Goal: Find specific page/section: Find specific page/section

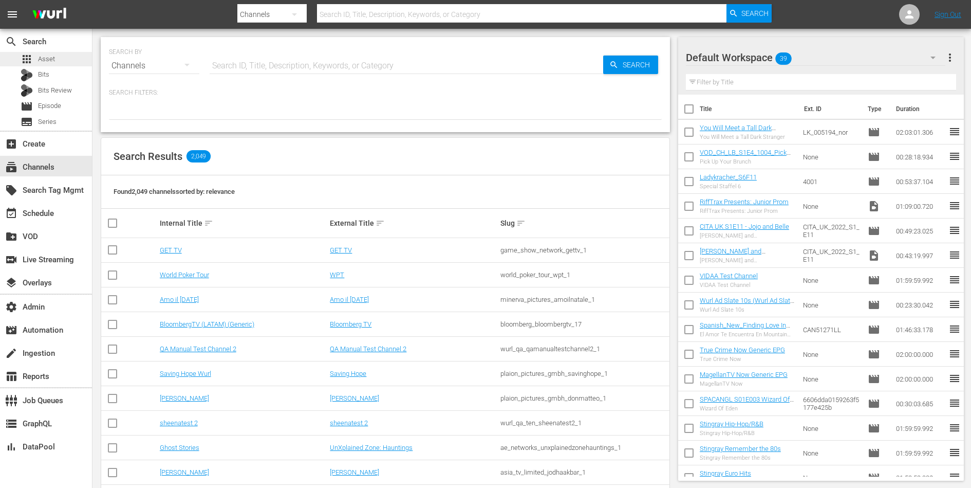
click at [70, 56] on div "apps Asset" at bounding box center [46, 59] width 92 height 14
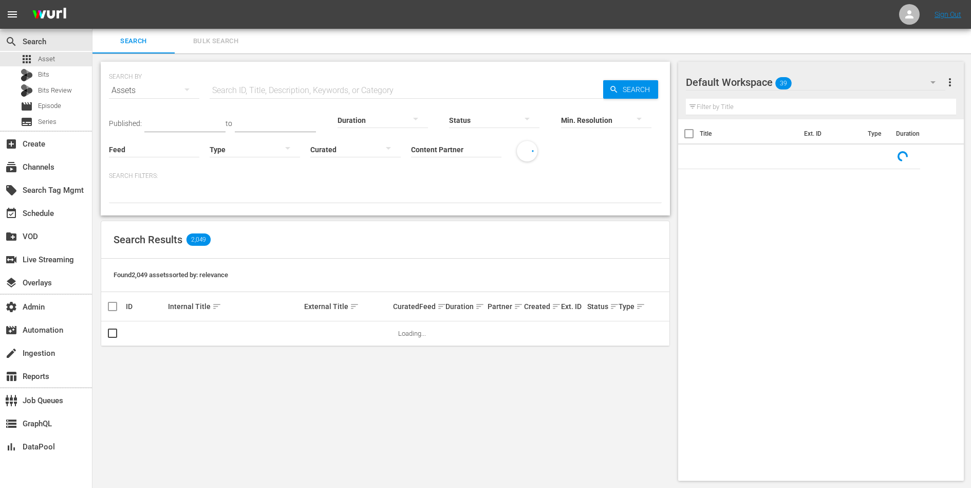
click at [434, 141] on input "Content Partner" at bounding box center [456, 150] width 90 height 37
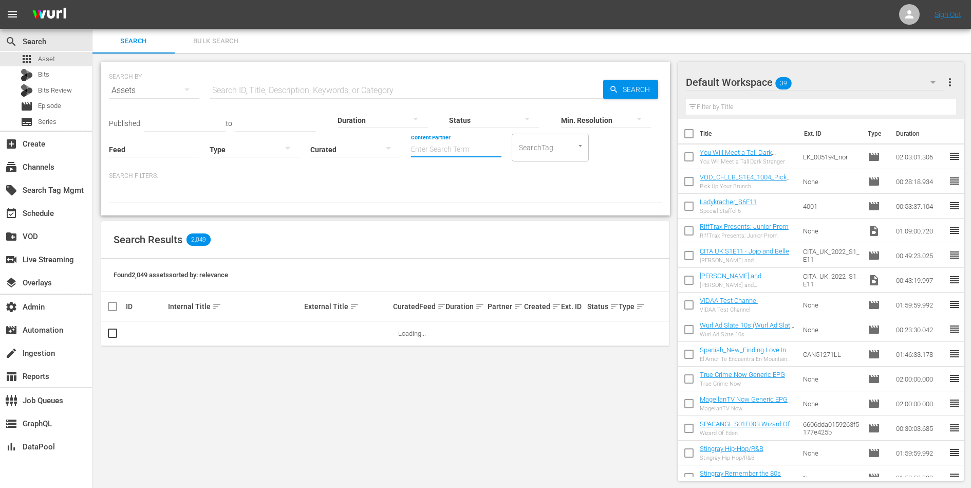
click at [406, 89] on input "text" at bounding box center [407, 90] width 394 height 25
paste input "1000000048690"
type input "1000000048690"
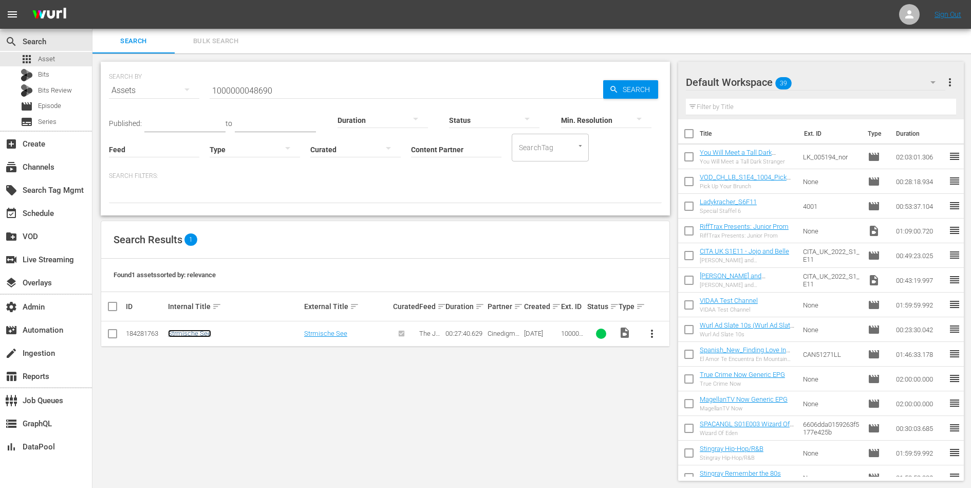
click at [185, 332] on link "Strmische See" at bounding box center [189, 333] width 43 height 8
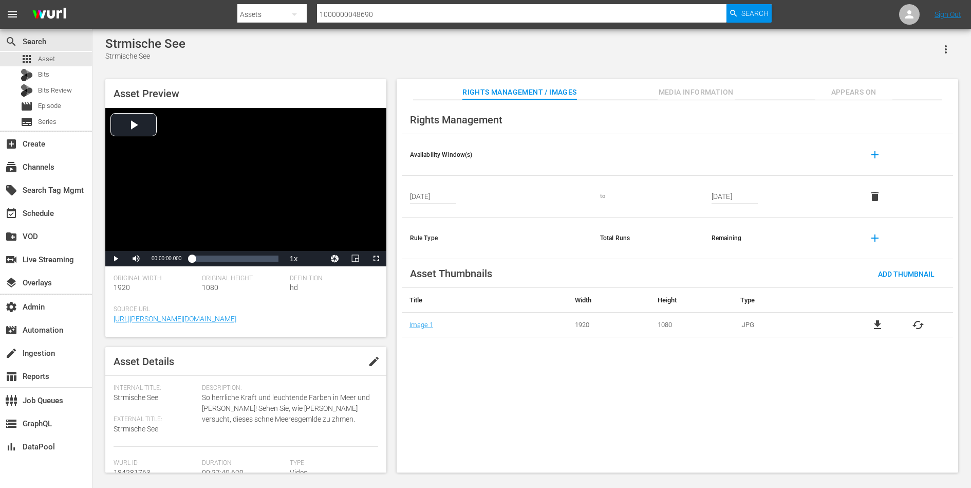
scroll to position [242, 0]
